Goal: Task Accomplishment & Management: Use online tool/utility

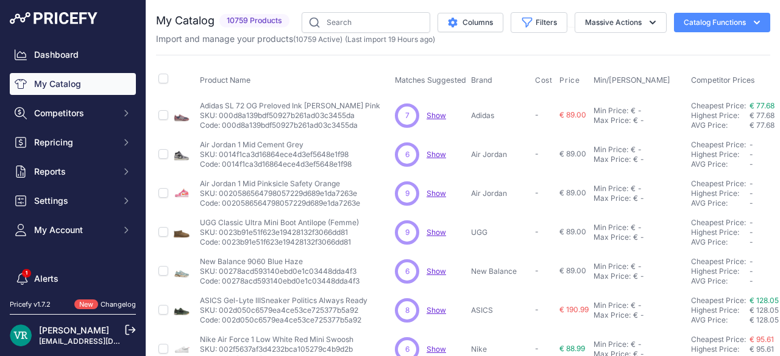
click at [239, 32] on div "My Catalog 10759 Products" at bounding box center [225, 22] width 138 height 21
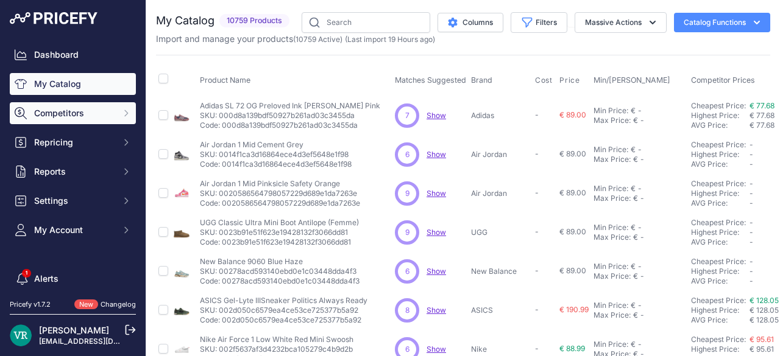
click at [74, 119] on button "Competitors" at bounding box center [73, 113] width 126 height 22
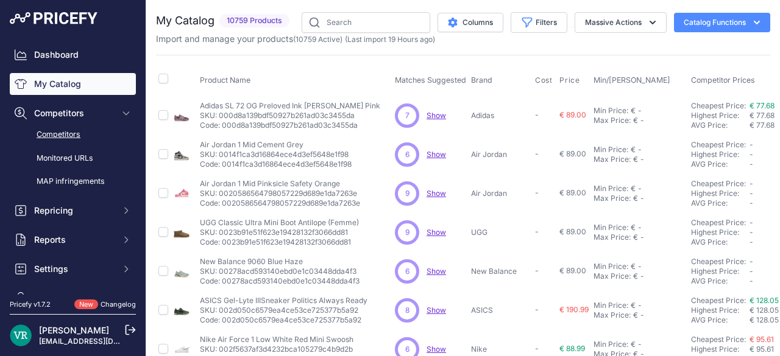
click at [77, 136] on link "Competitors" at bounding box center [73, 134] width 126 height 21
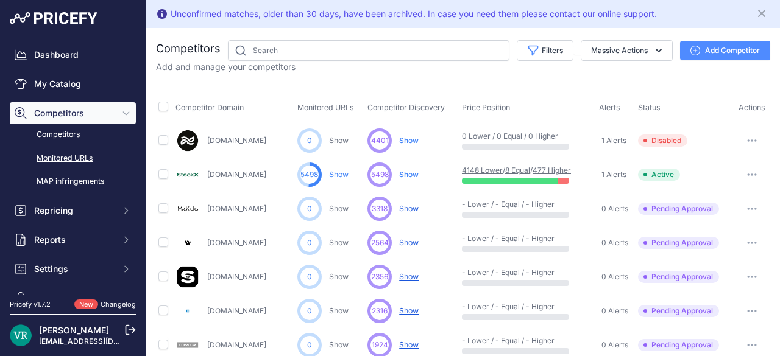
click at [79, 161] on link "Monitored URLs" at bounding box center [73, 158] width 126 height 21
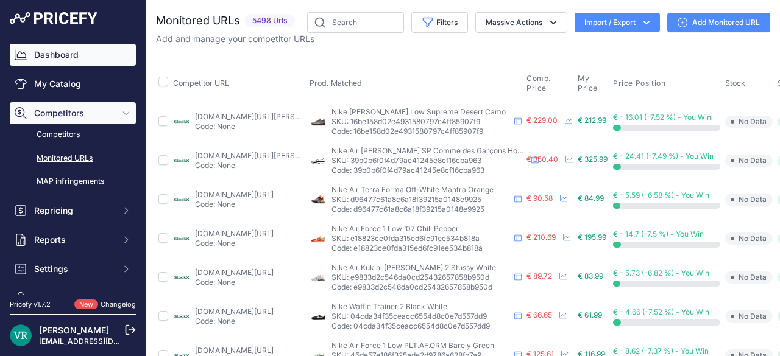
click at [77, 64] on link "Dashboard" at bounding box center [73, 55] width 126 height 22
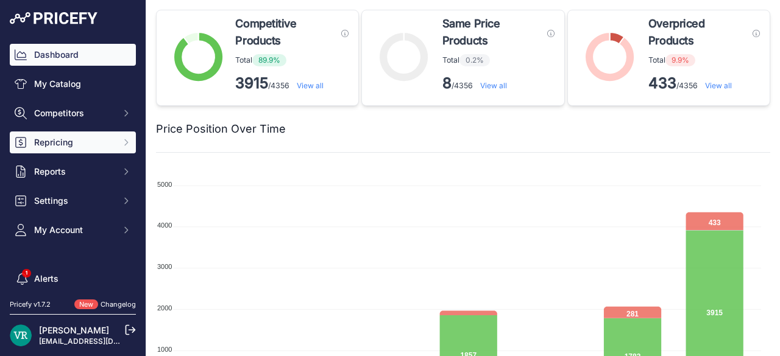
click at [90, 146] on span "Repricing" at bounding box center [74, 142] width 80 height 12
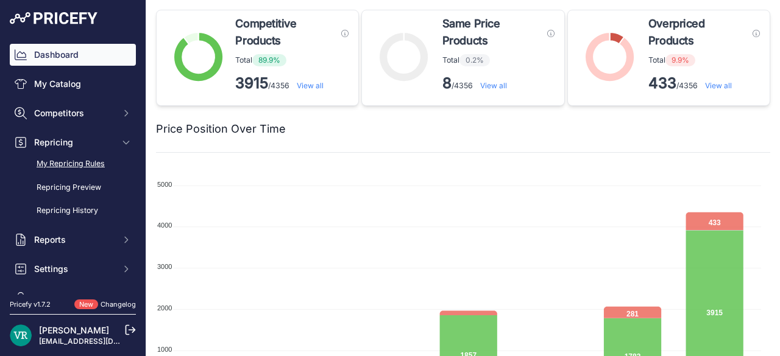
click at [85, 166] on link "My Repricing Rules" at bounding box center [73, 163] width 126 height 21
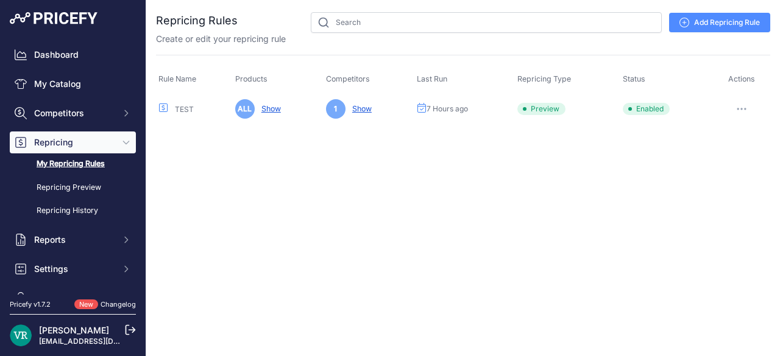
click at [747, 106] on button "button" at bounding box center [741, 109] width 24 height 17
click at [722, 170] on button "Reprice Now" at bounding box center [729, 173] width 78 height 19
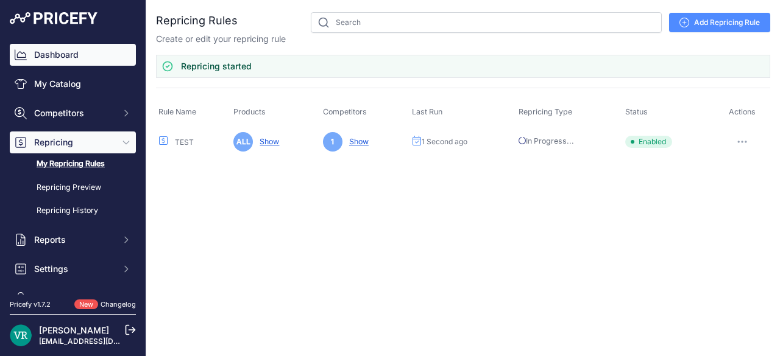
click at [77, 48] on link "Dashboard" at bounding box center [73, 55] width 126 height 22
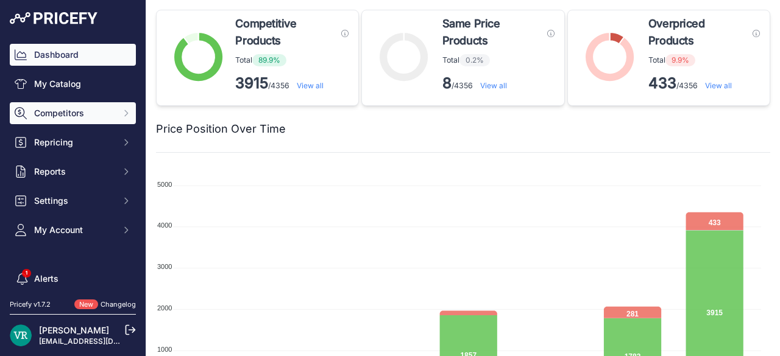
click at [41, 119] on span "Competitors" at bounding box center [74, 113] width 80 height 12
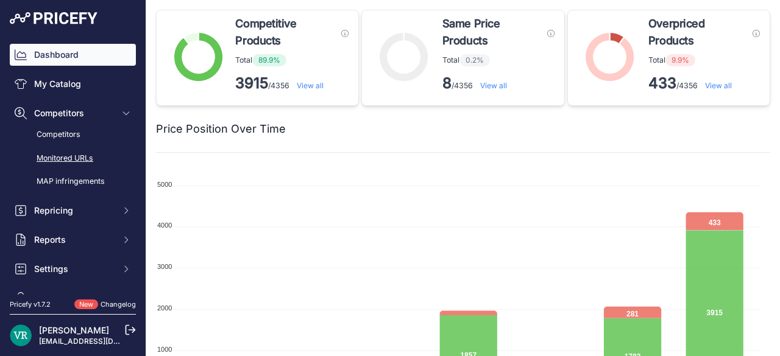
click at [56, 160] on link "Monitored URLs" at bounding box center [73, 158] width 126 height 21
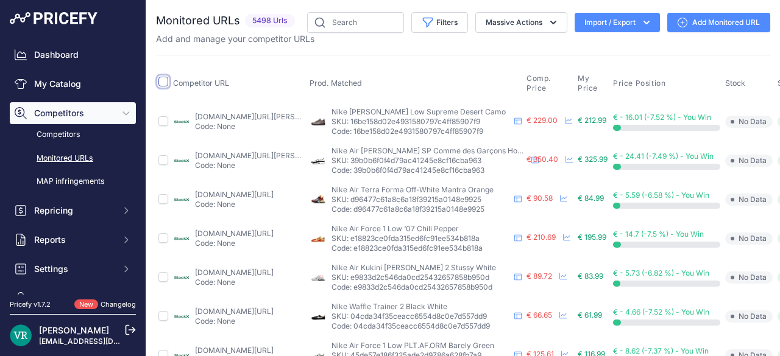
click at [162, 84] on input "checkbox" at bounding box center [163, 82] width 10 height 10
checkbox input "true"
